Goal: Task Accomplishment & Management: Manage account settings

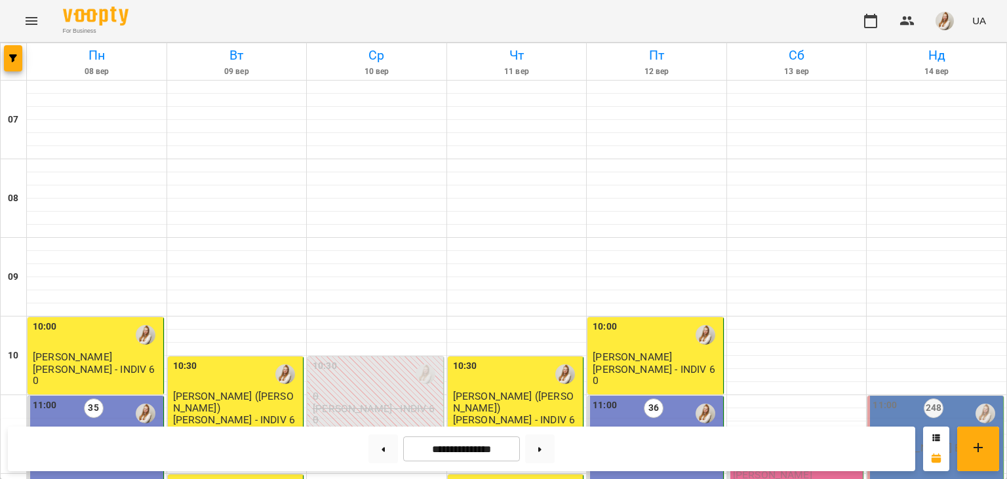
scroll to position [392, 0]
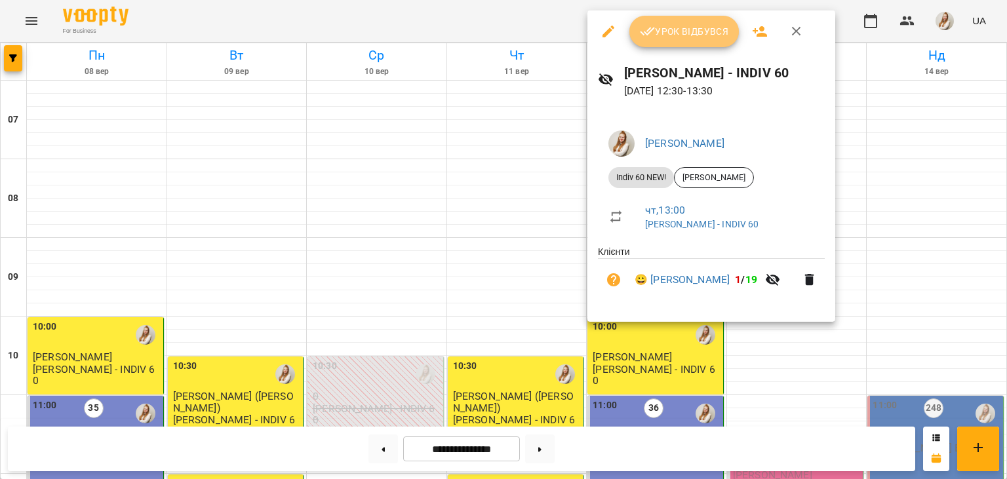
click at [665, 46] on button "Урок відбувся" at bounding box center [684, 31] width 110 height 31
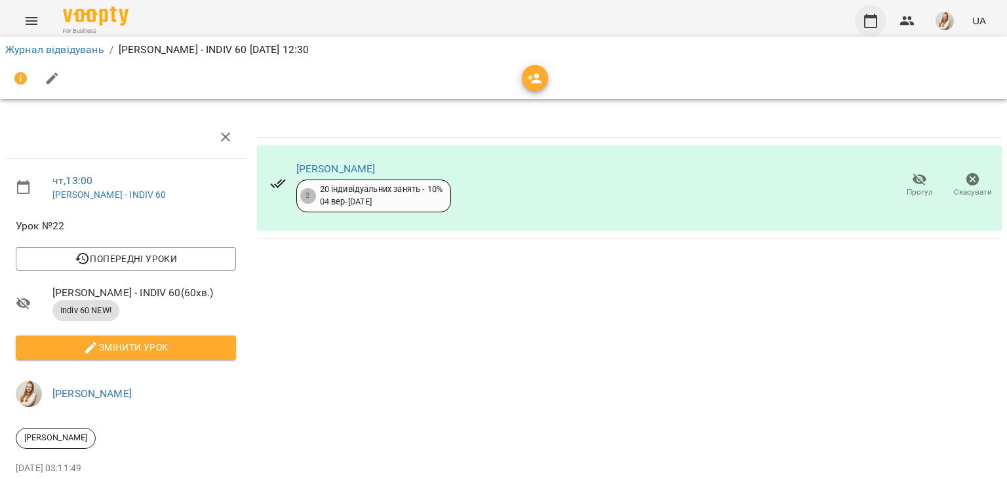
click at [870, 22] on icon "button" at bounding box center [871, 21] width 16 height 16
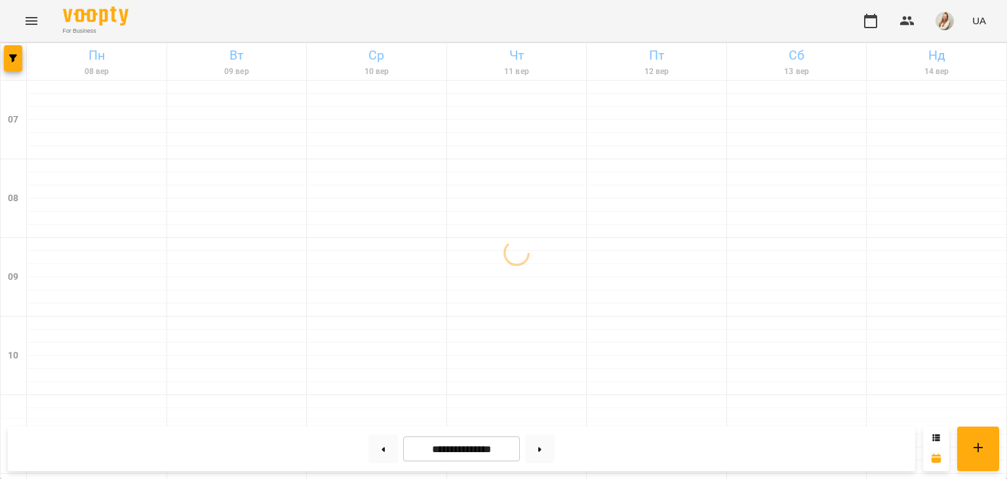
click at [768, 20] on div "For Business UA" at bounding box center [503, 21] width 1007 height 42
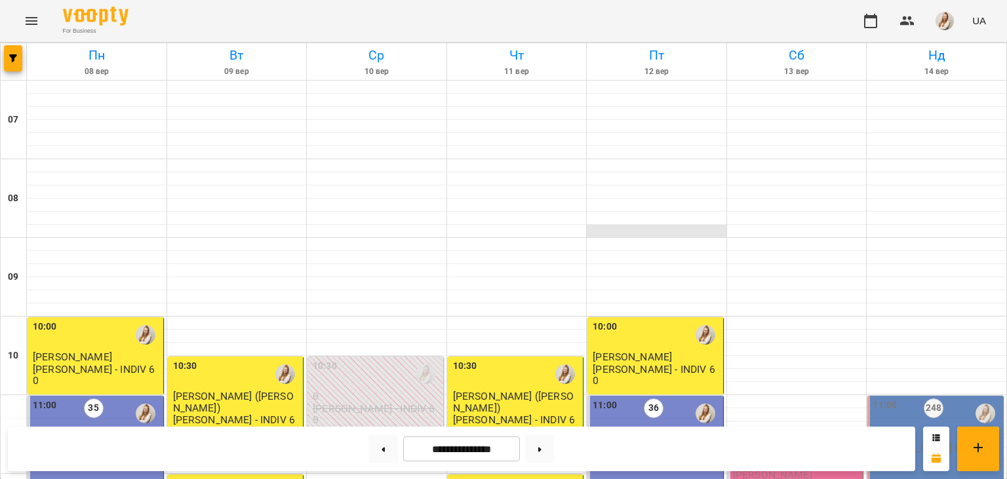
scroll to position [176, 0]
click at [653, 399] on div "36" at bounding box center [654, 414] width 20 height 30
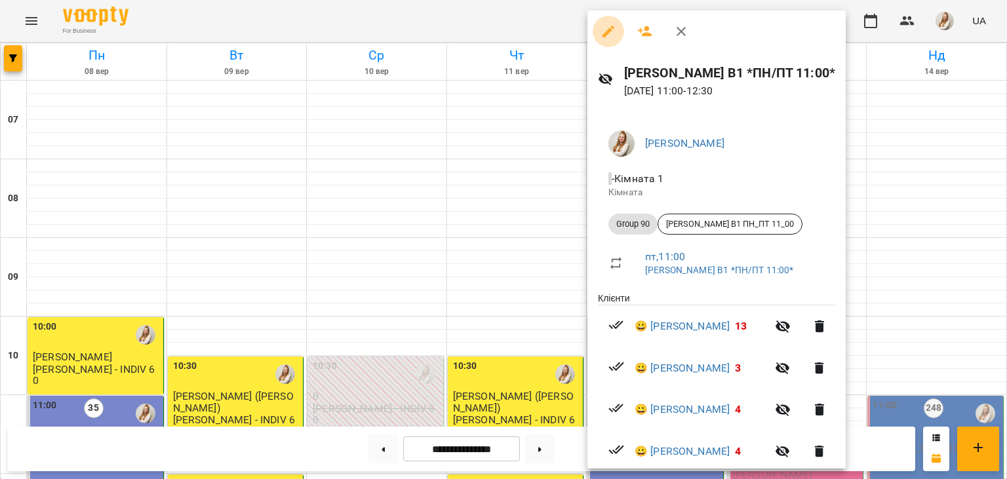
click at [611, 26] on icon "button" at bounding box center [608, 32] width 16 height 16
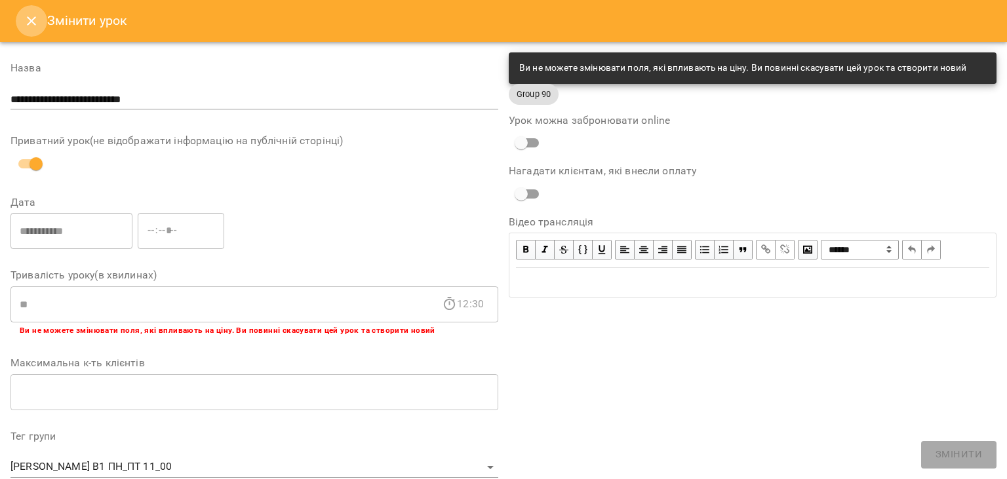
click at [34, 28] on icon "Close" at bounding box center [32, 21] width 16 height 16
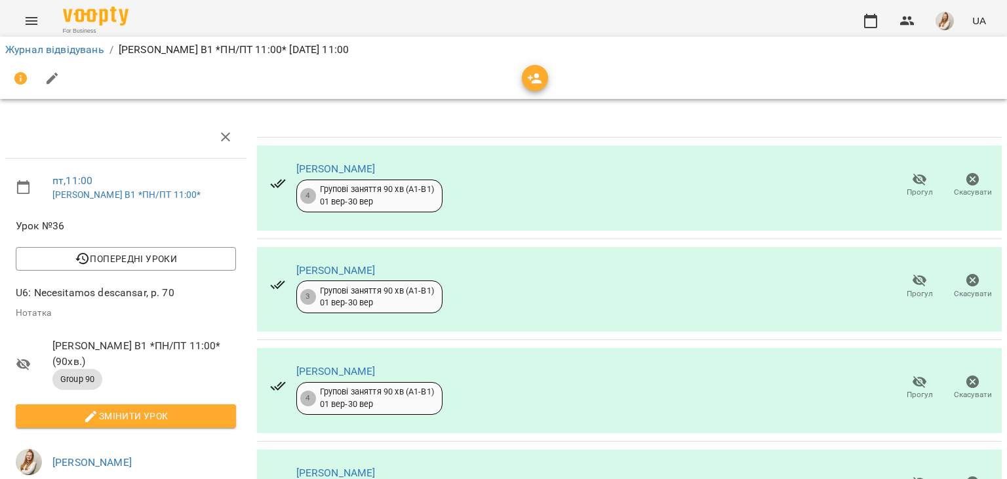
scroll to position [377, 0]
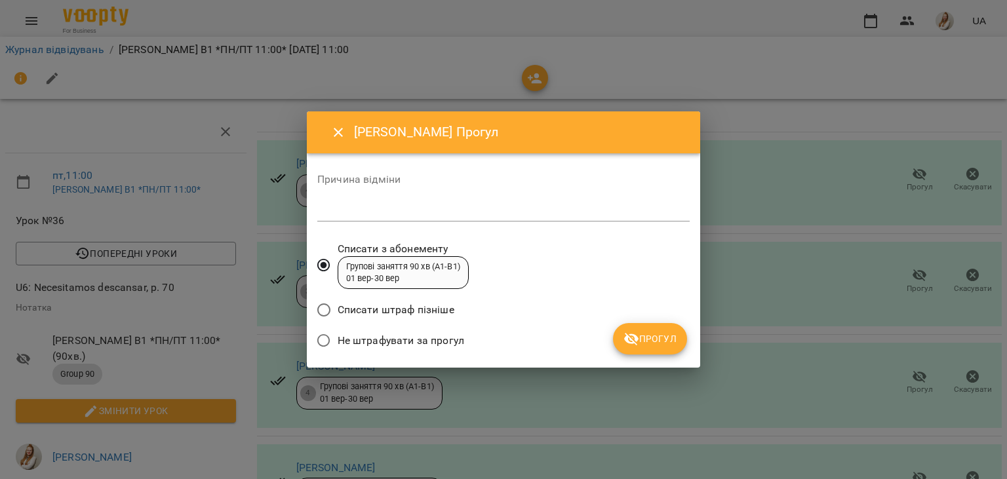
click at [350, 353] on label "Не штрафувати за прогул" at bounding box center [387, 341] width 154 height 28
click at [651, 340] on span "Прогул" at bounding box center [649, 339] width 53 height 16
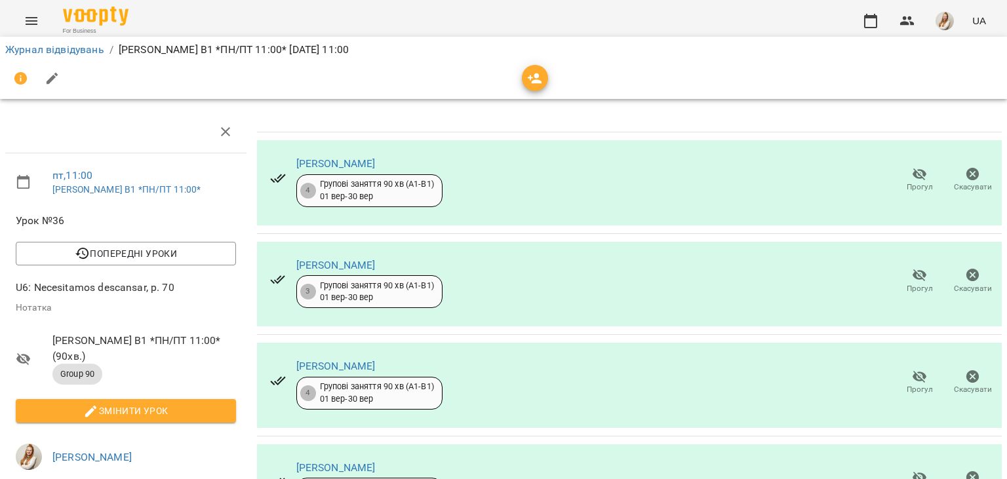
scroll to position [0, 0]
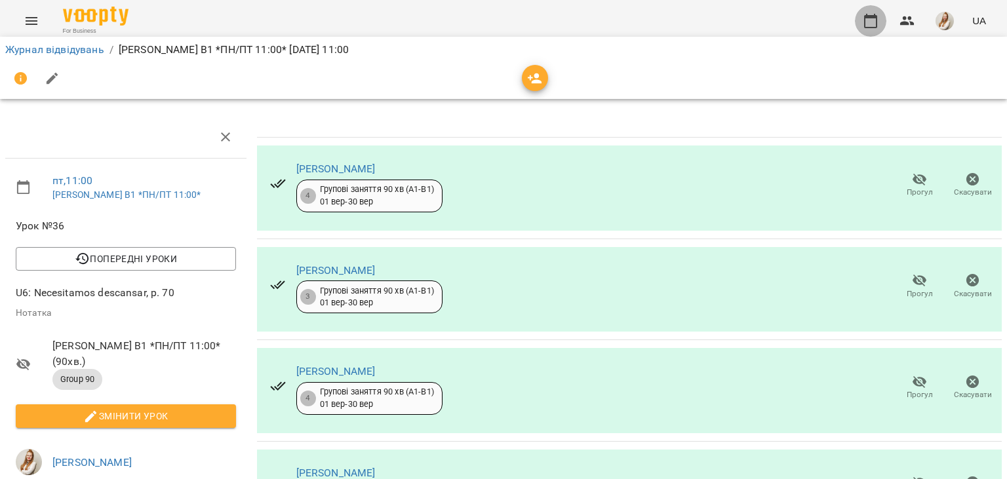
click at [869, 20] on icon "button" at bounding box center [871, 21] width 16 height 16
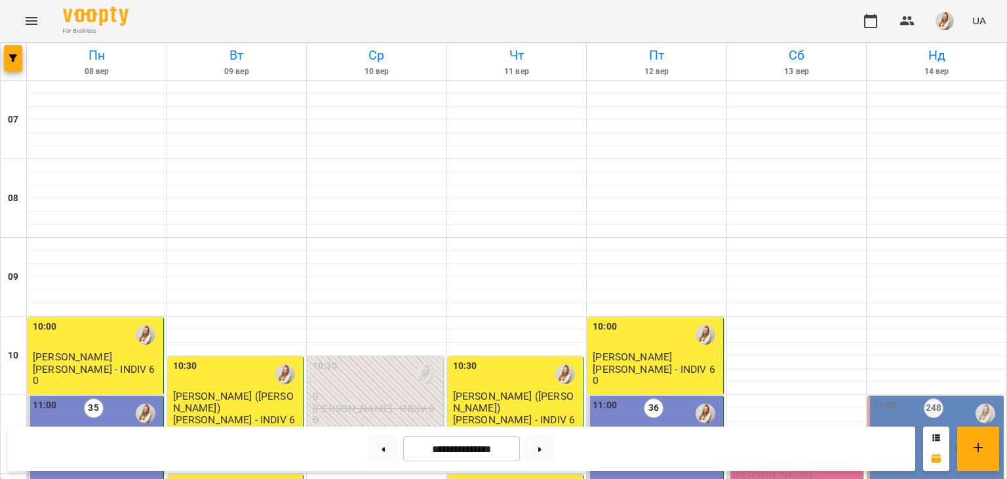
click at [604, 23] on div "For Business UA" at bounding box center [503, 21] width 1007 height 42
click at [610, 396] on div "11:00 36 6 [PERSON_NAME] В1 *ПН/ПТ 11:00*" at bounding box center [655, 454] width 136 height 117
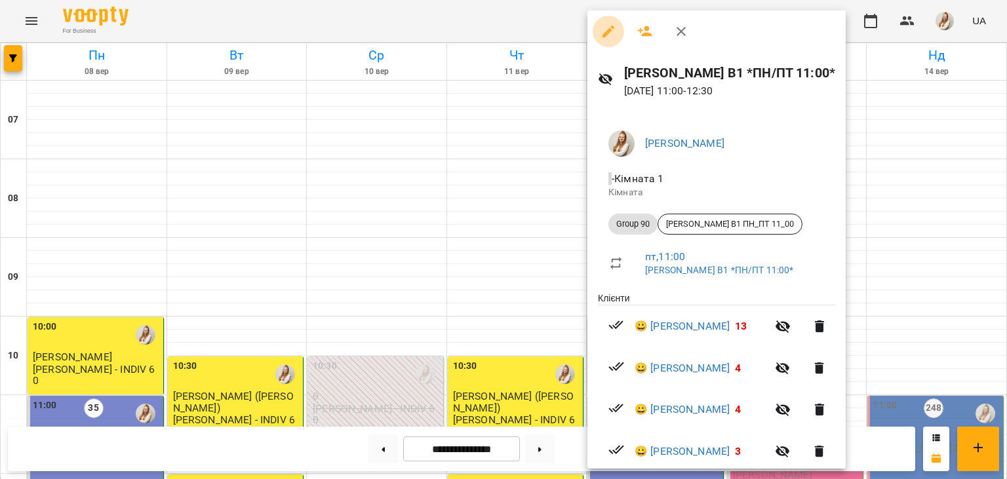
click at [610, 33] on icon "button" at bounding box center [608, 32] width 12 height 12
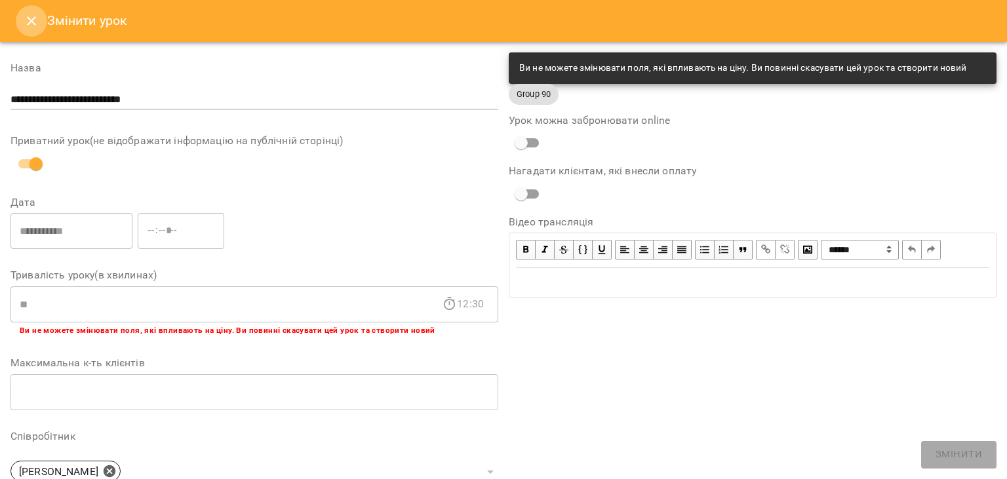
click at [28, 16] on icon "Close" at bounding box center [32, 21] width 16 height 16
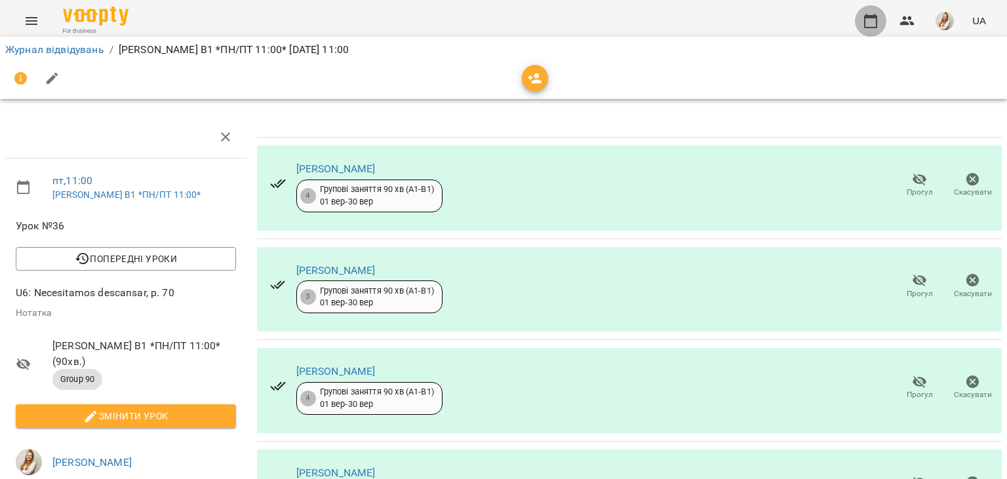
click at [872, 25] on icon "button" at bounding box center [871, 21] width 16 height 16
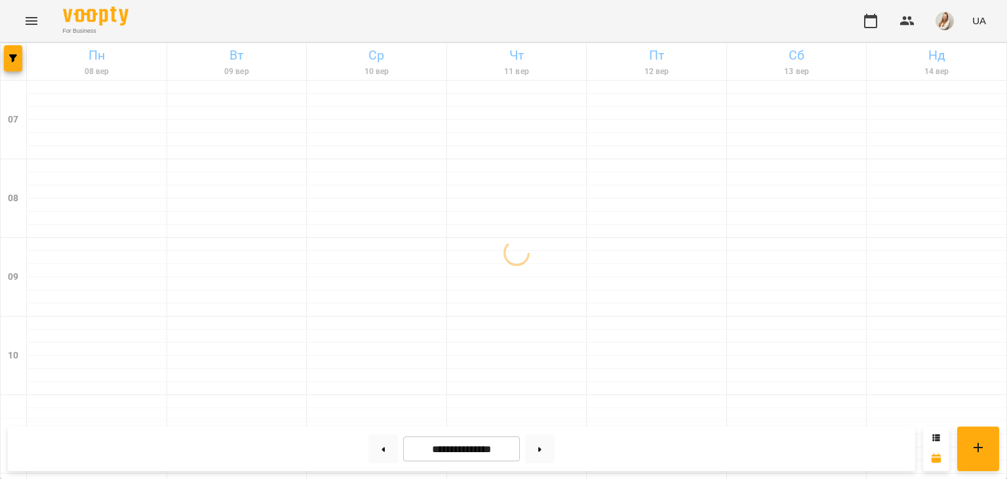
click at [507, 22] on div "For Business UA" at bounding box center [503, 21] width 1007 height 42
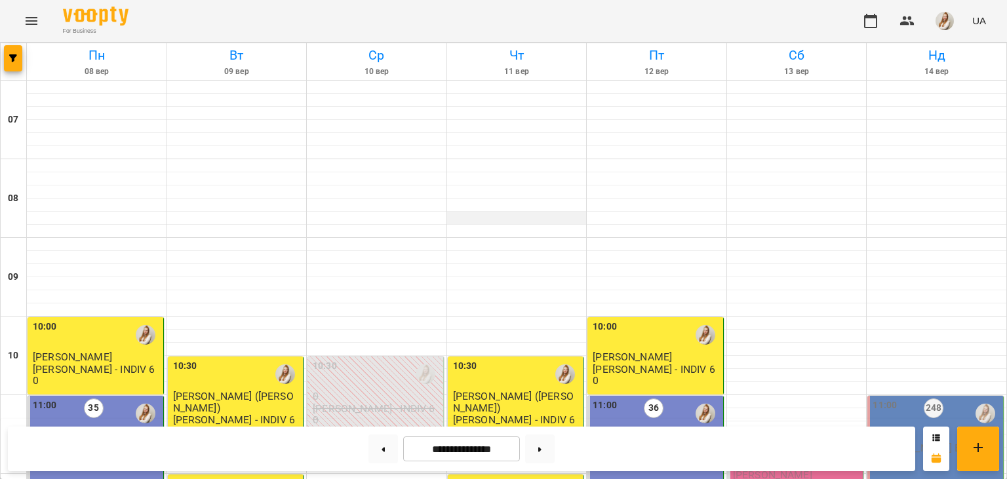
scroll to position [352, 0]
click at [548, 449] on button at bounding box center [539, 449] width 29 height 29
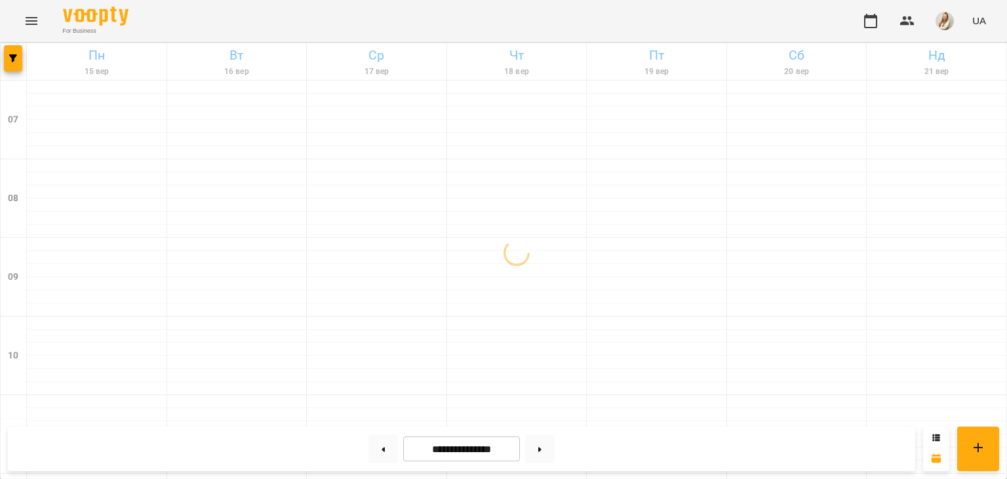
click at [595, 18] on div "For Business UA" at bounding box center [503, 21] width 1007 height 42
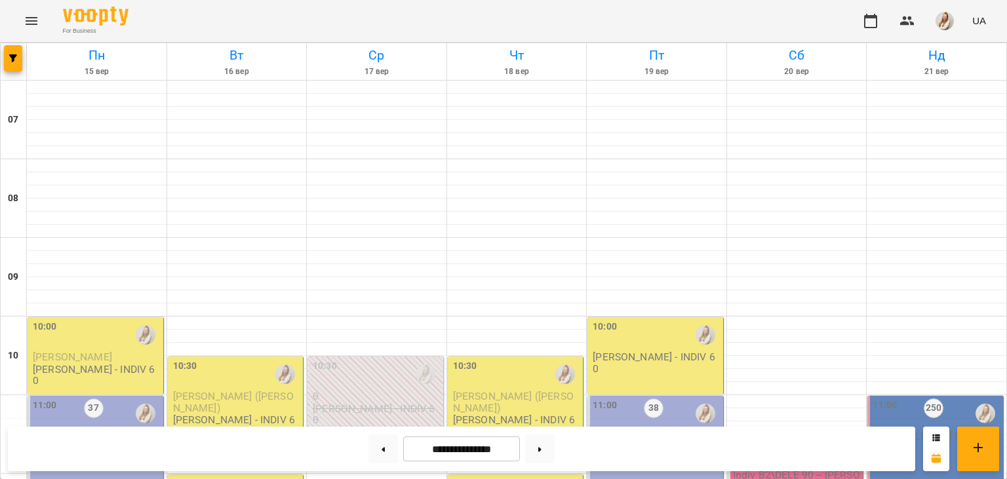
scroll to position [503, 0]
click at [371, 448] on button at bounding box center [382, 449] width 29 height 29
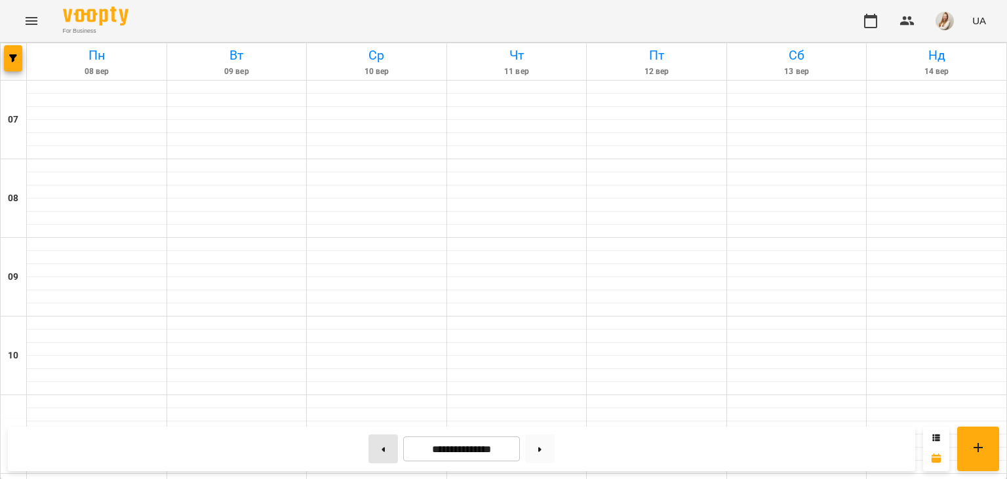
type input "**********"
click at [498, 20] on div "For Business UA" at bounding box center [503, 21] width 1007 height 42
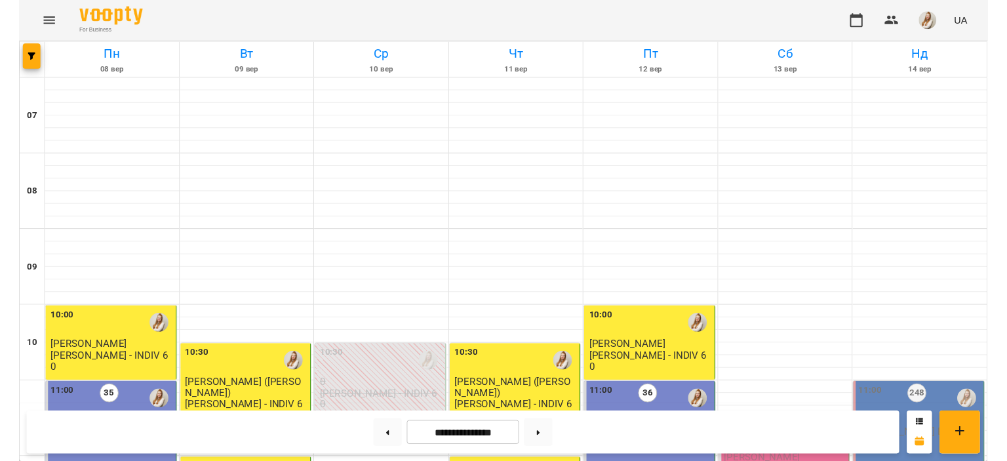
scroll to position [496, 0]
